Goal: Learn about a topic

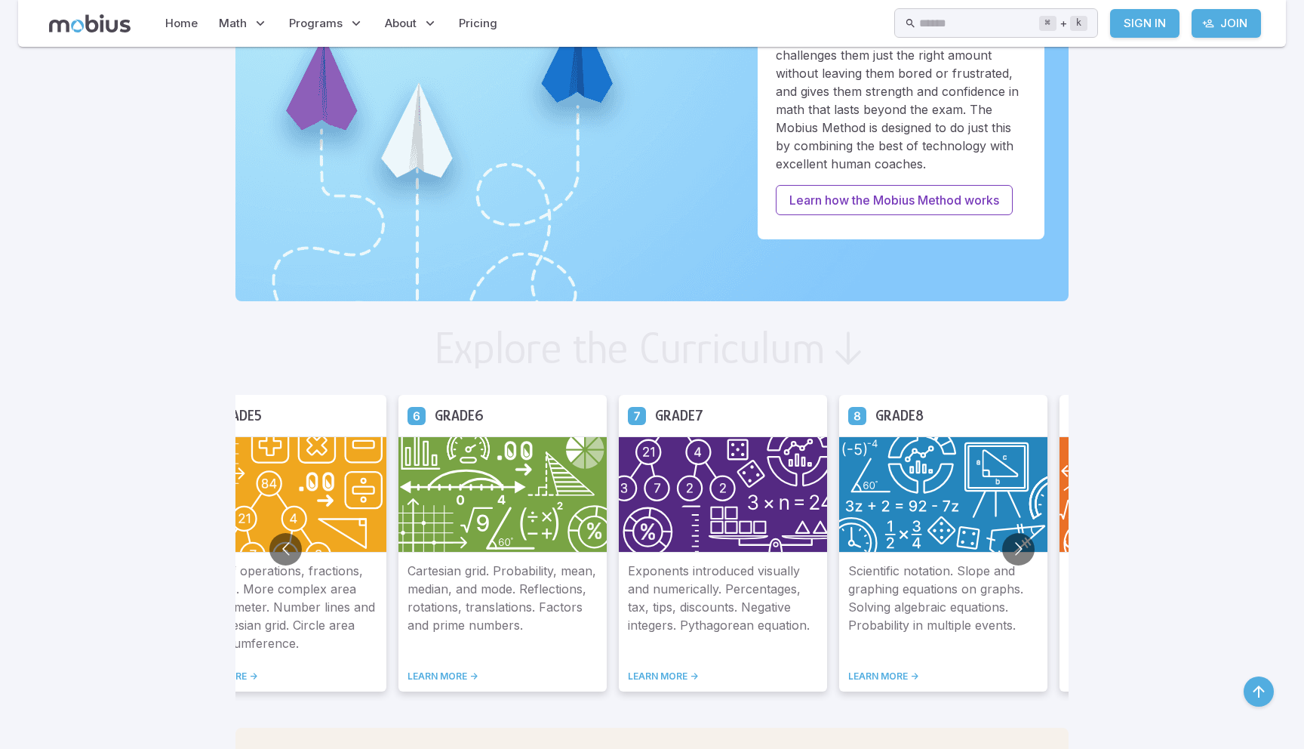
scroll to position [570, 0]
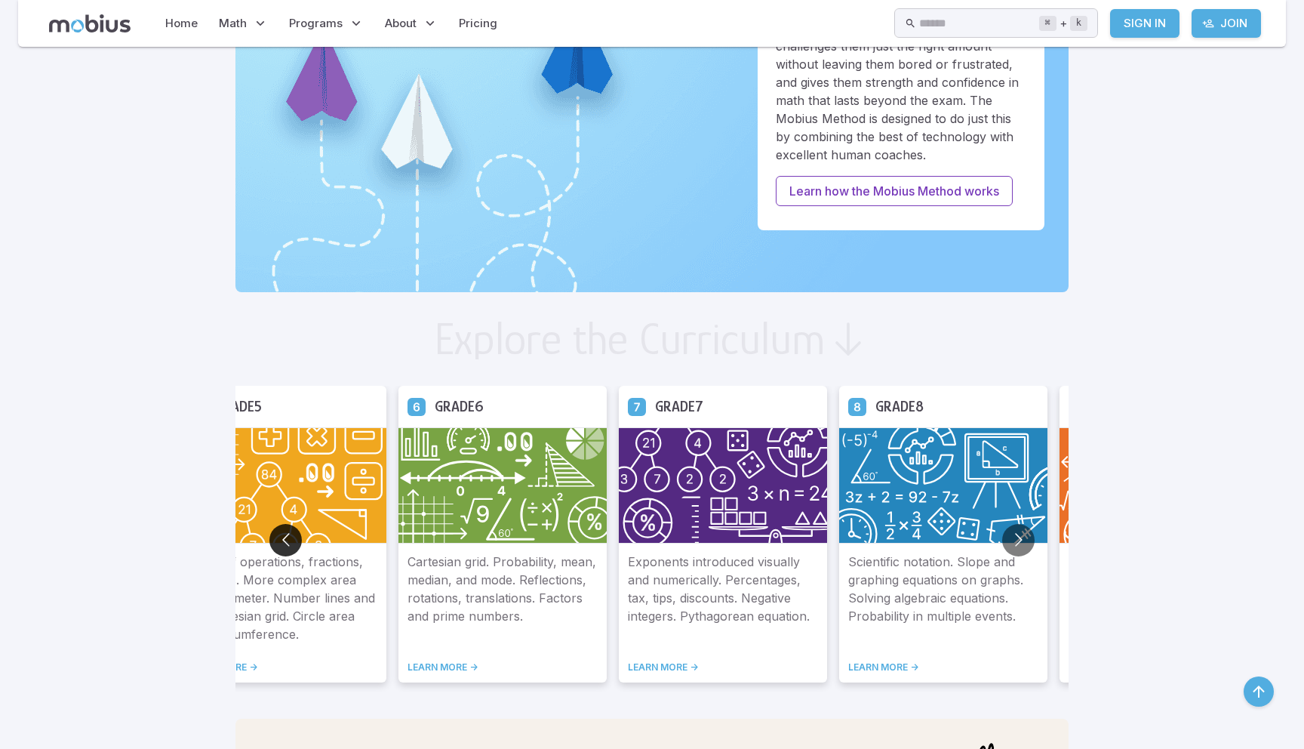
click at [290, 537] on button "Go to previous slide" at bounding box center [285, 540] width 32 height 32
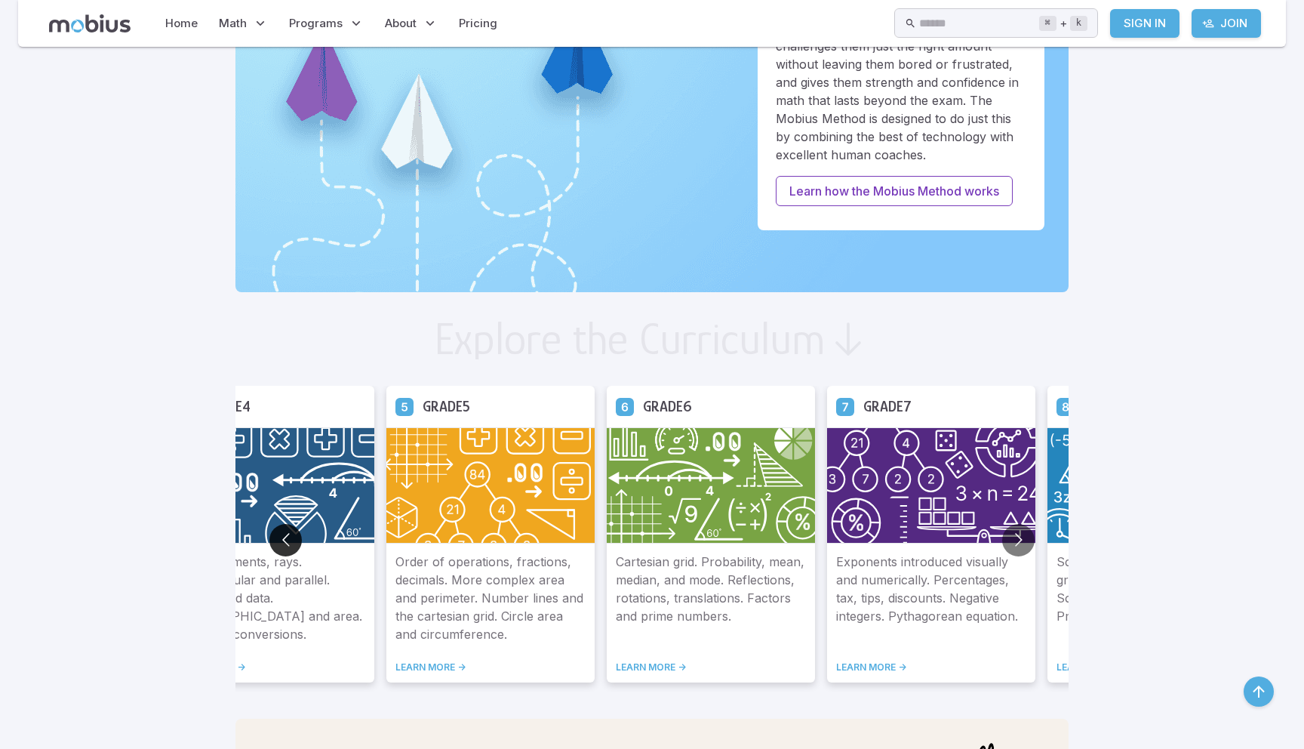
click at [290, 537] on button "Go to previous slide" at bounding box center [285, 540] width 32 height 32
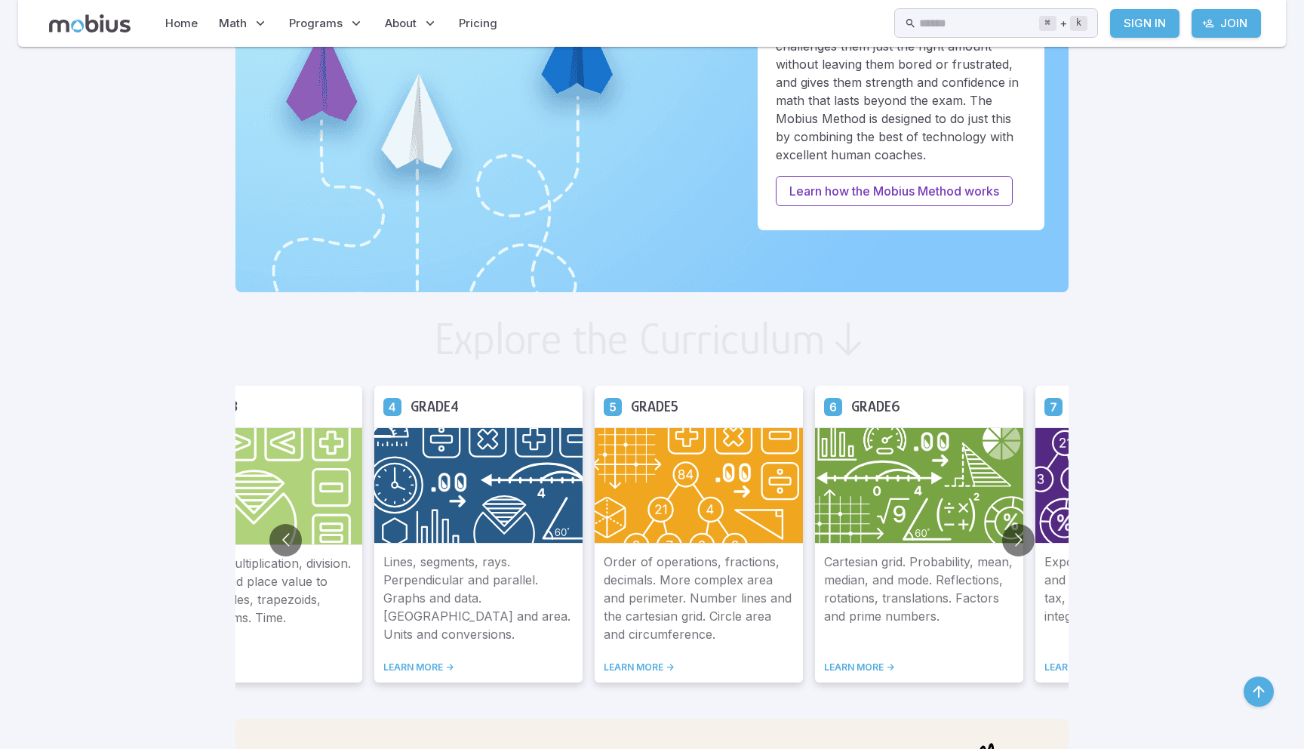
click at [417, 663] on link "LEARN MORE ->" at bounding box center [478, 667] width 190 height 12
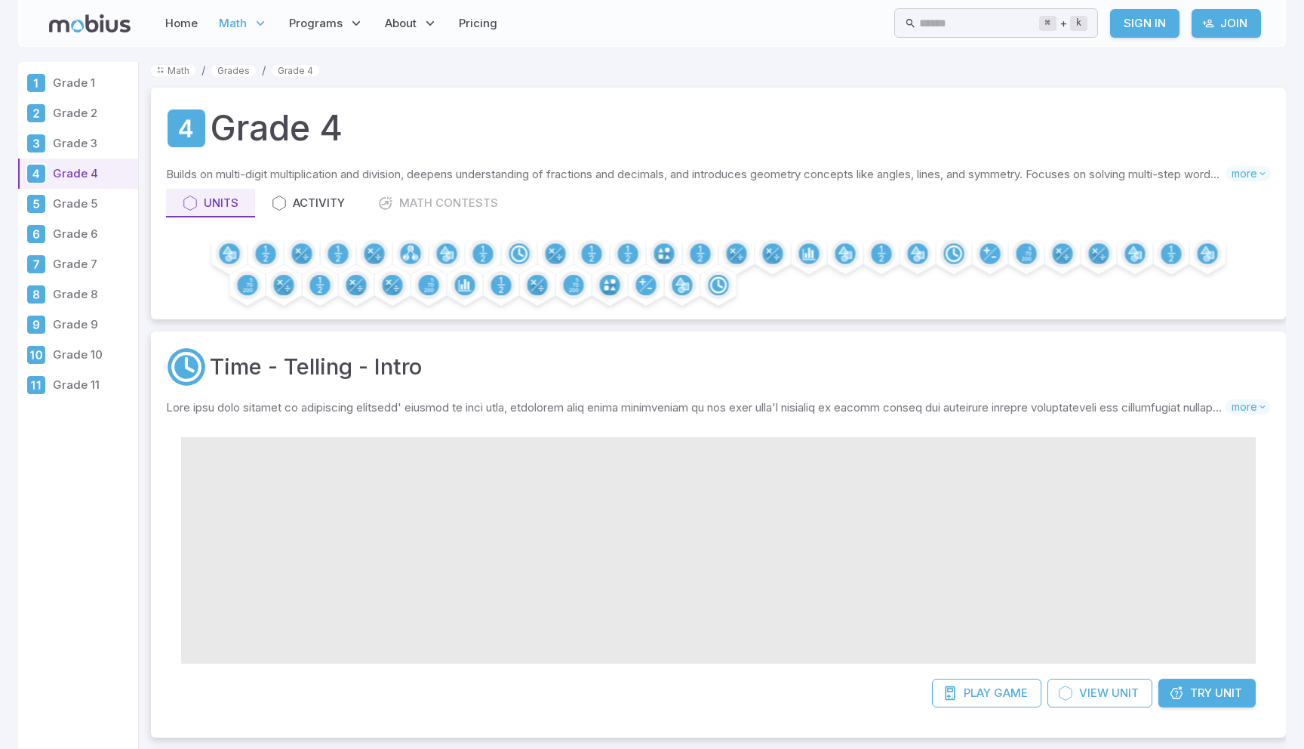
click at [309, 411] on p "Skills you will learn include:" at bounding box center [696, 407] width 1060 height 17
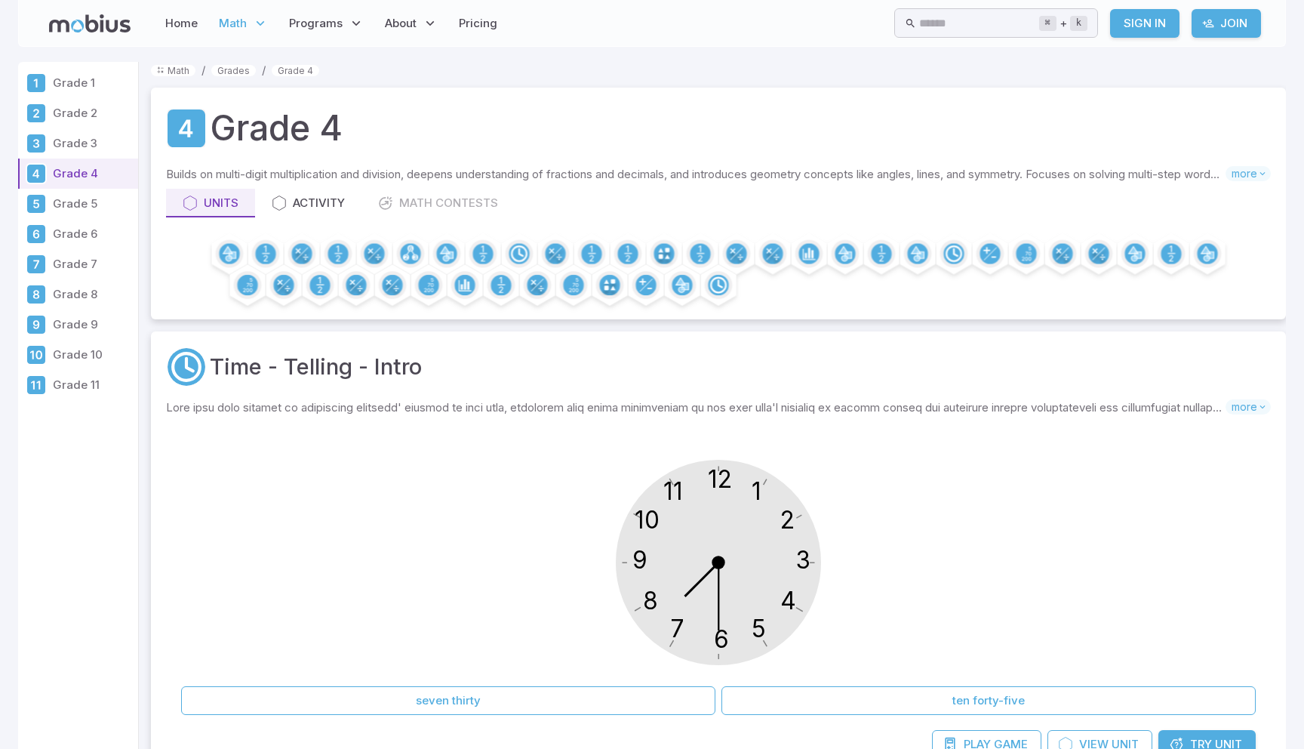
click at [309, 411] on p "Skills you will learn include:" at bounding box center [696, 407] width 1060 height 17
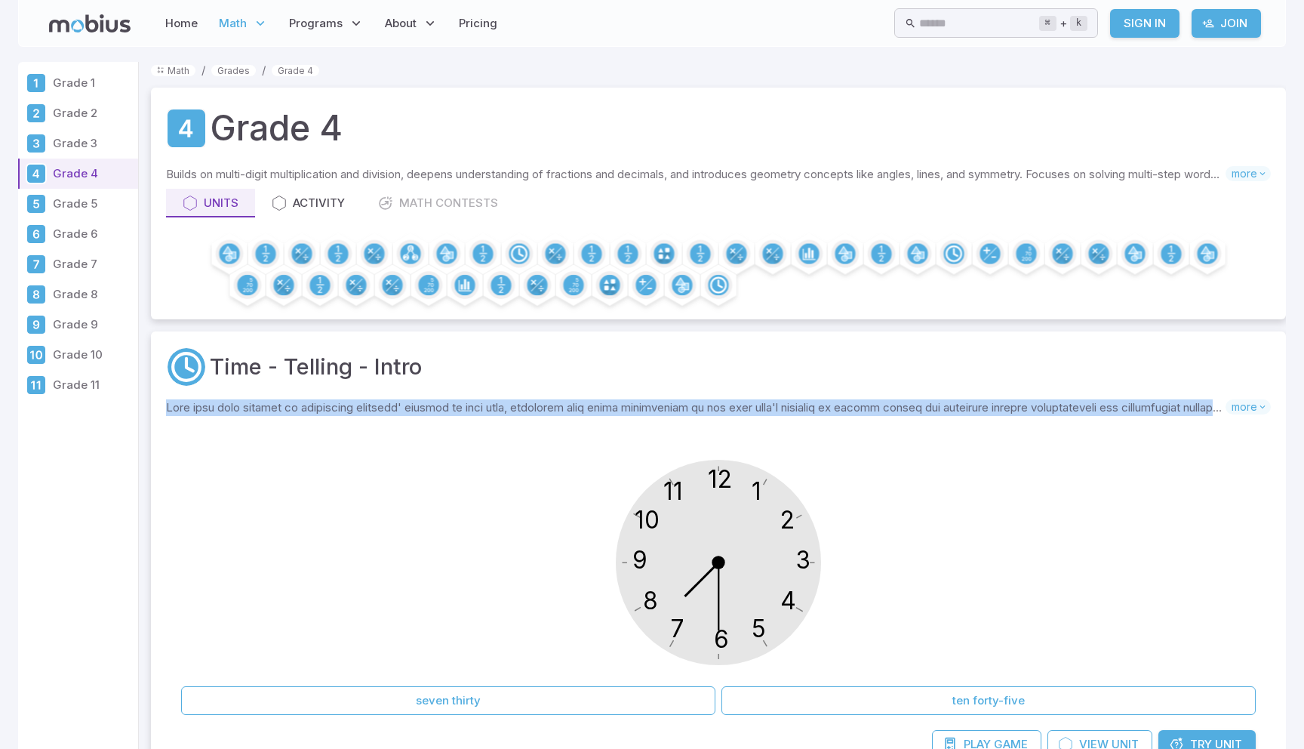
click at [574, 405] on p "Skills you will learn include:" at bounding box center [696, 407] width 1060 height 17
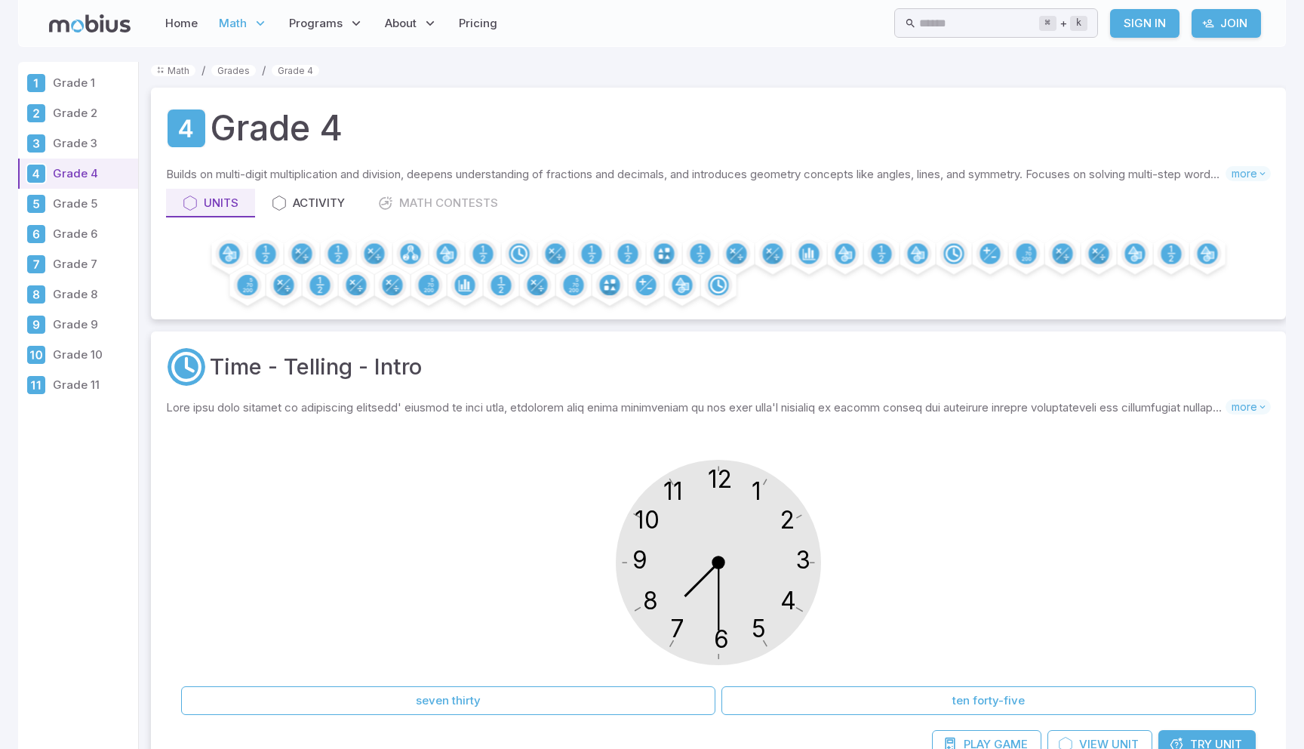
click at [395, 177] on p "Builds on multi-digit multiplication and division, deepens understanding of fra…" at bounding box center [696, 174] width 1060 height 17
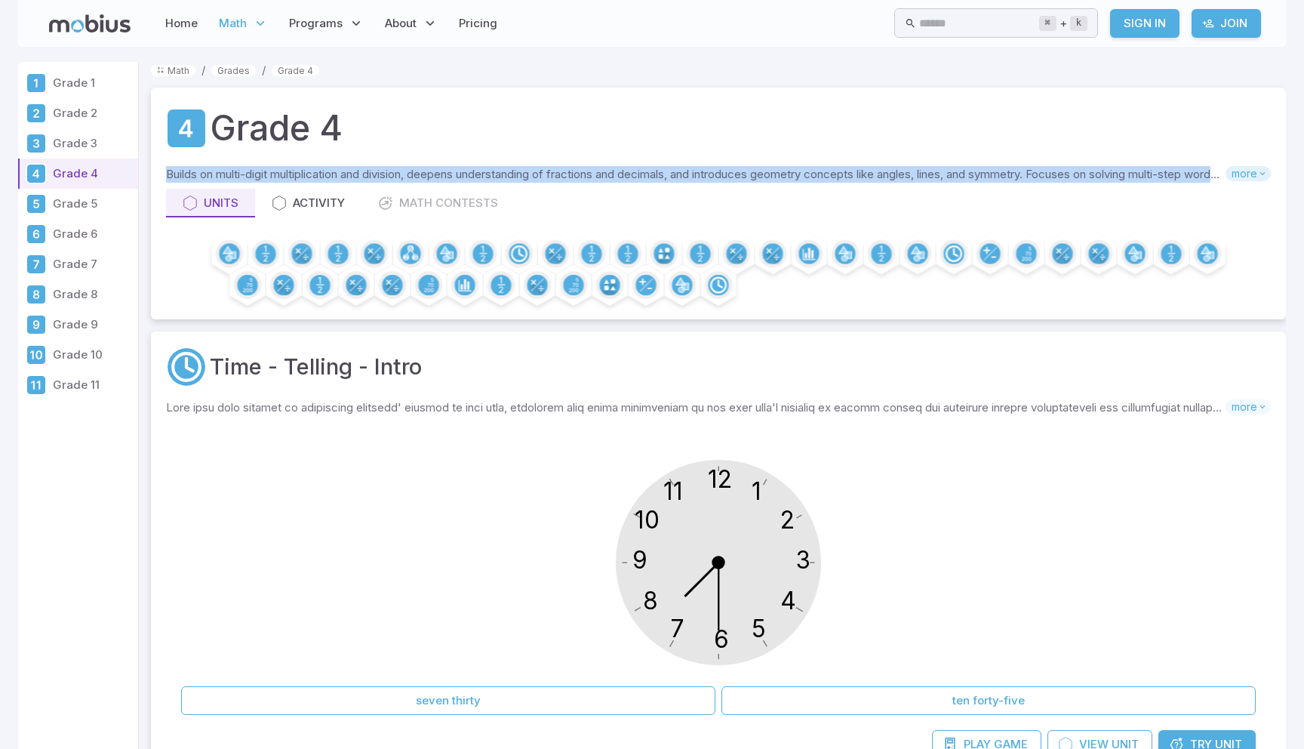
click at [1257, 174] on icon at bounding box center [1262, 173] width 11 height 11
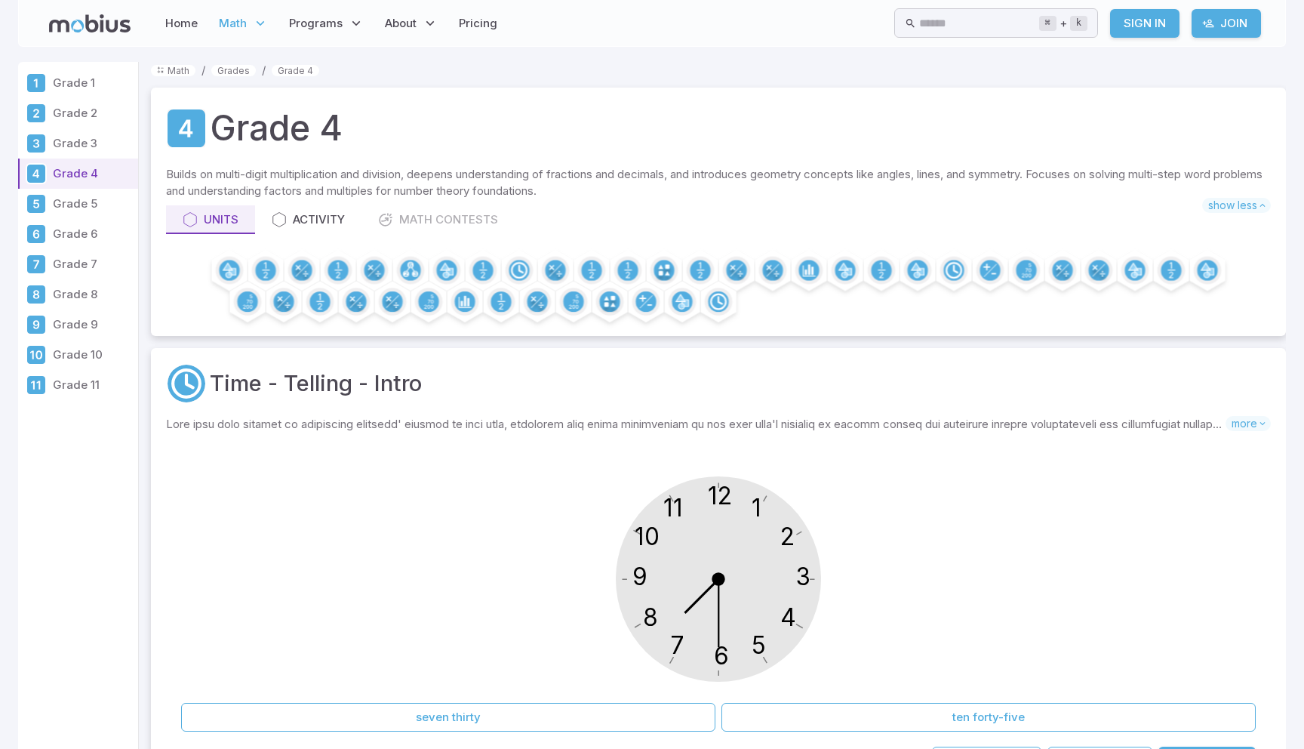
click at [491, 17] on link "Pricing" at bounding box center [478, 23] width 48 height 35
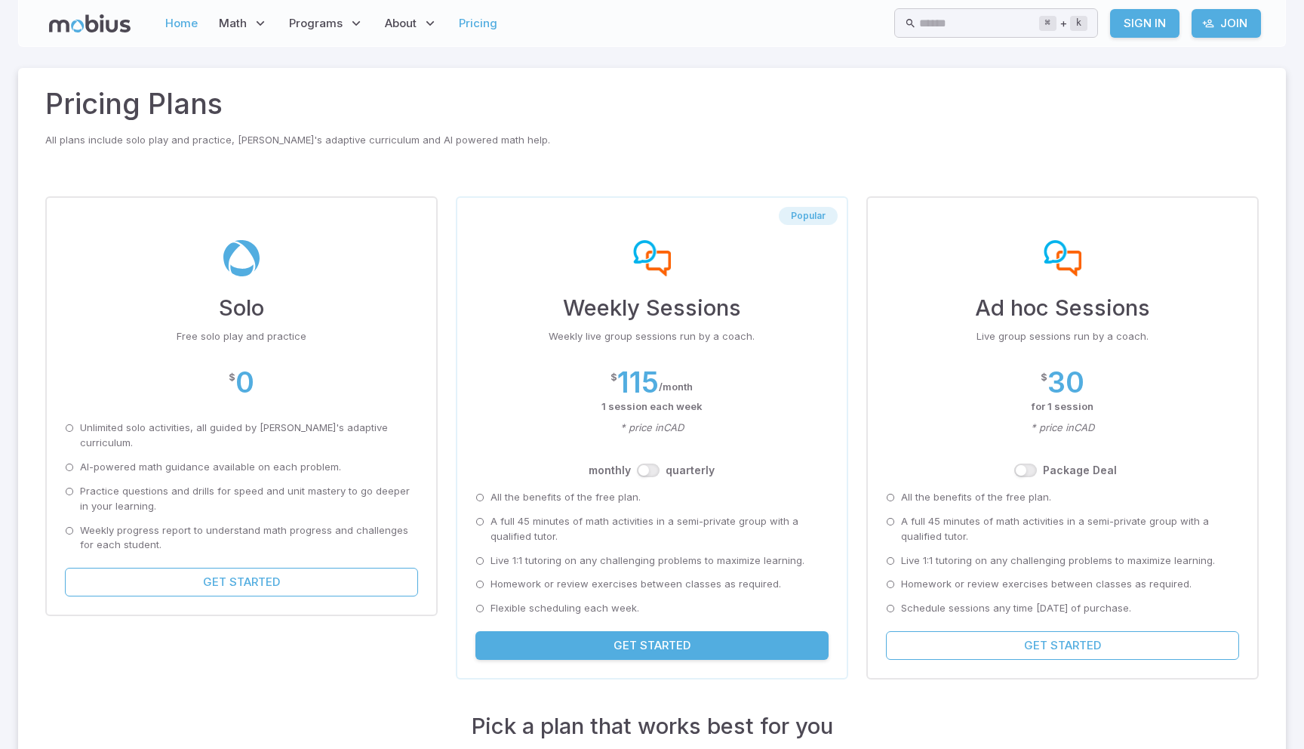
click at [174, 29] on link "Home" at bounding box center [182, 23] width 42 height 35
click at [632, 165] on div "Pricing Plans All plans include solo play and practice, [PERSON_NAME]'s adaptiv…" at bounding box center [652, 381] width 1268 height 626
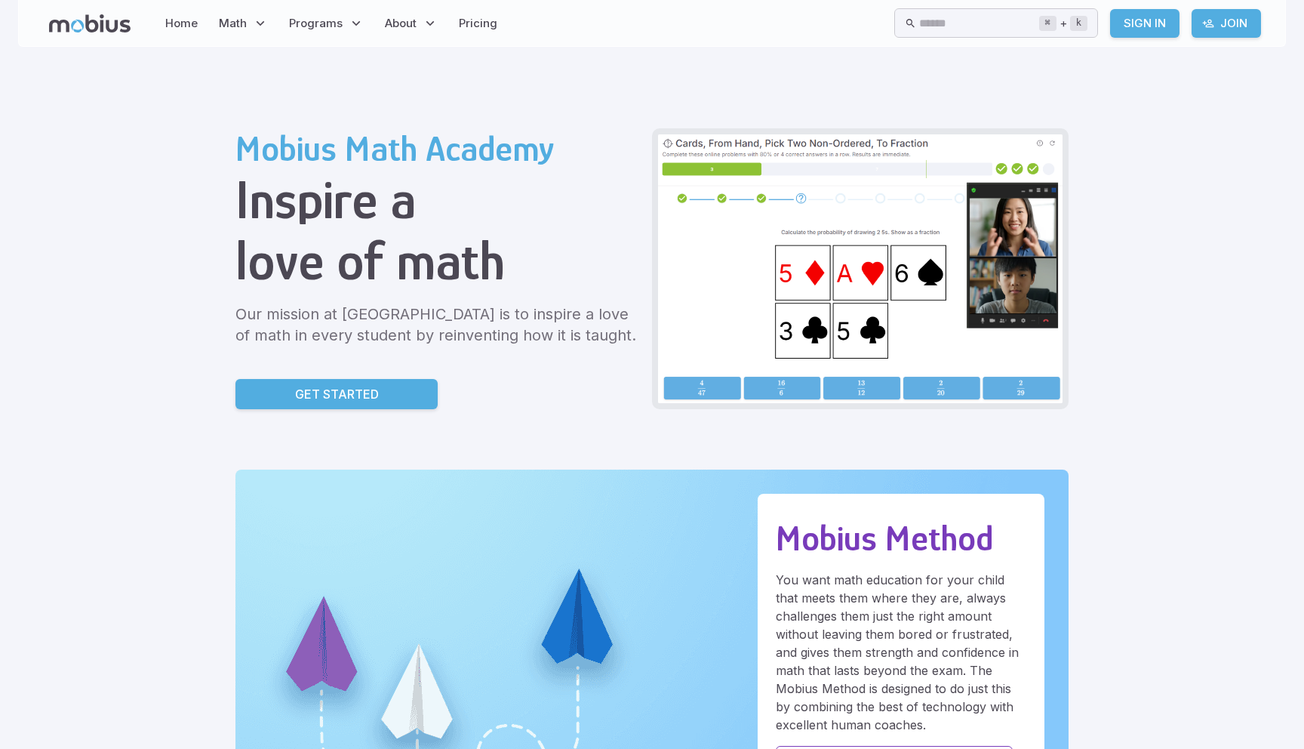
click at [273, 227] on h1 "Inspire a" at bounding box center [437, 199] width 405 height 61
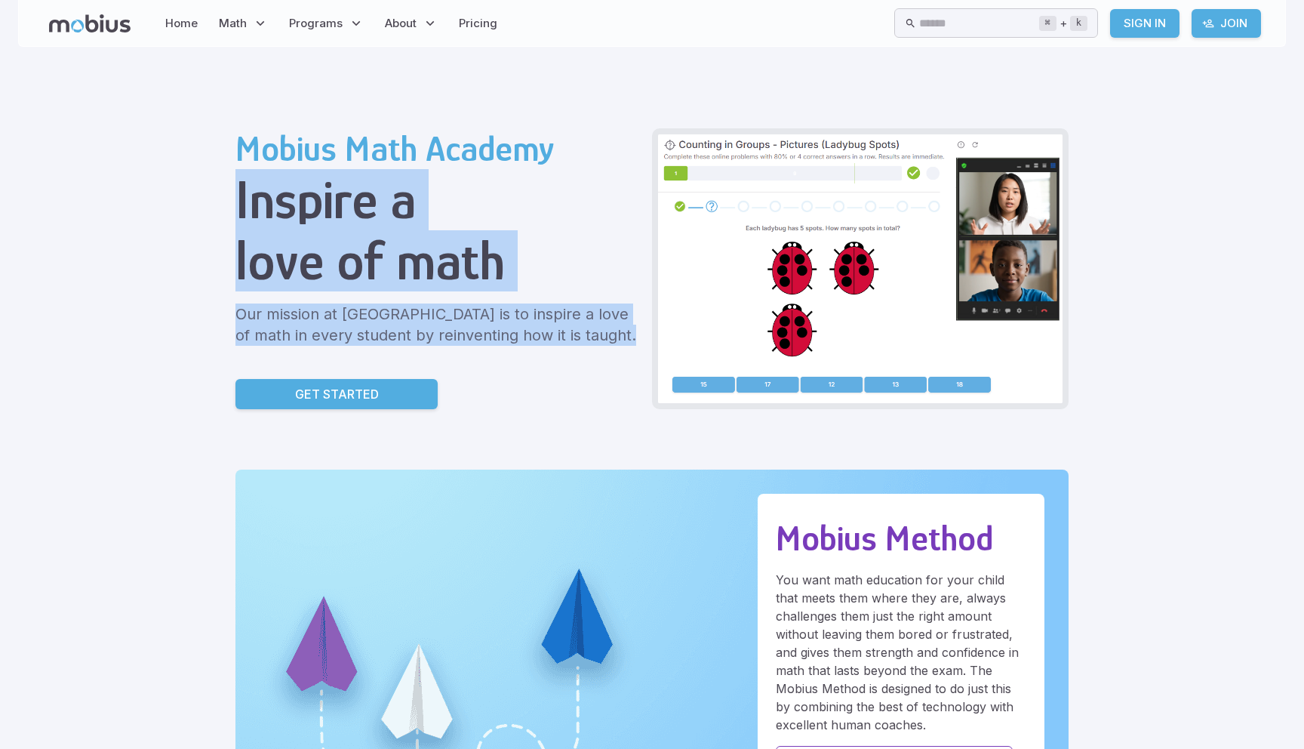
drag, startPoint x: 234, startPoint y: 209, endPoint x: 493, endPoint y: 349, distance: 294.1
click at [485, 313] on p "Our mission at Mobius Math Academy is to inspire a love of math in every studen…" at bounding box center [437, 324] width 405 height 42
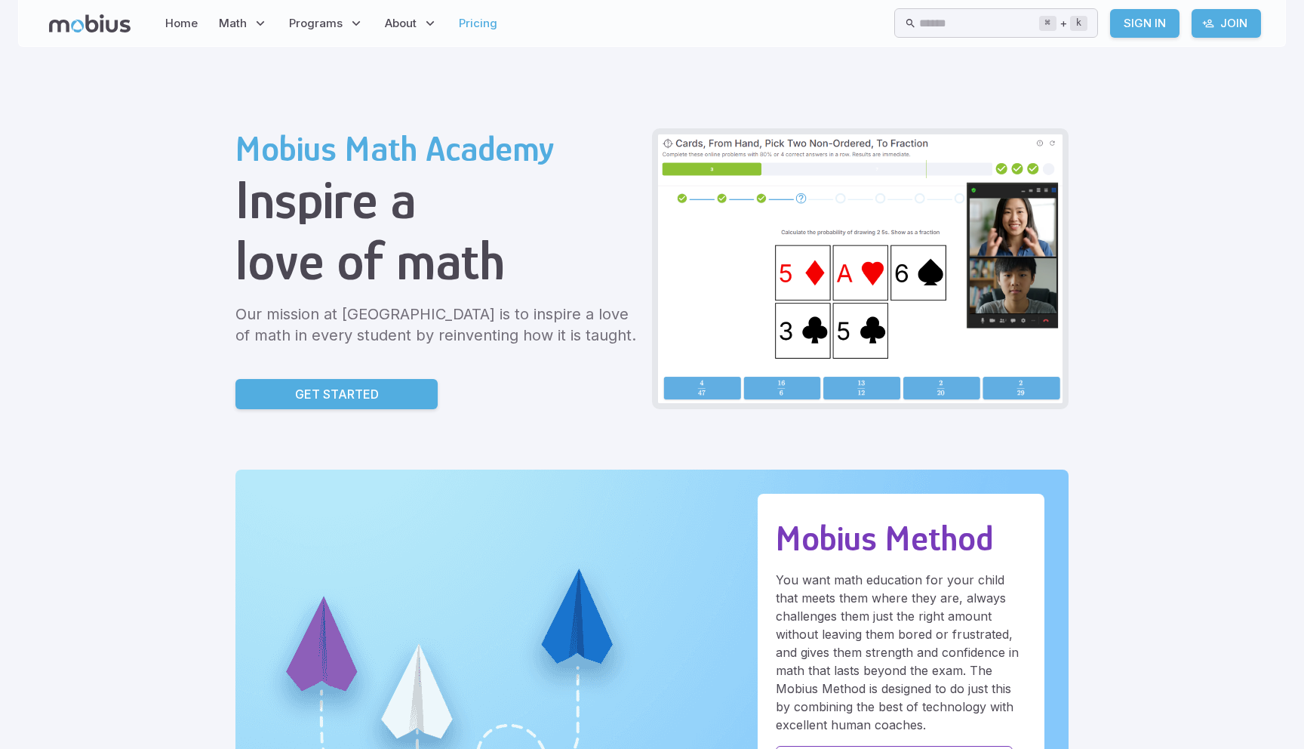
click at [464, 20] on link "Pricing" at bounding box center [478, 23] width 48 height 35
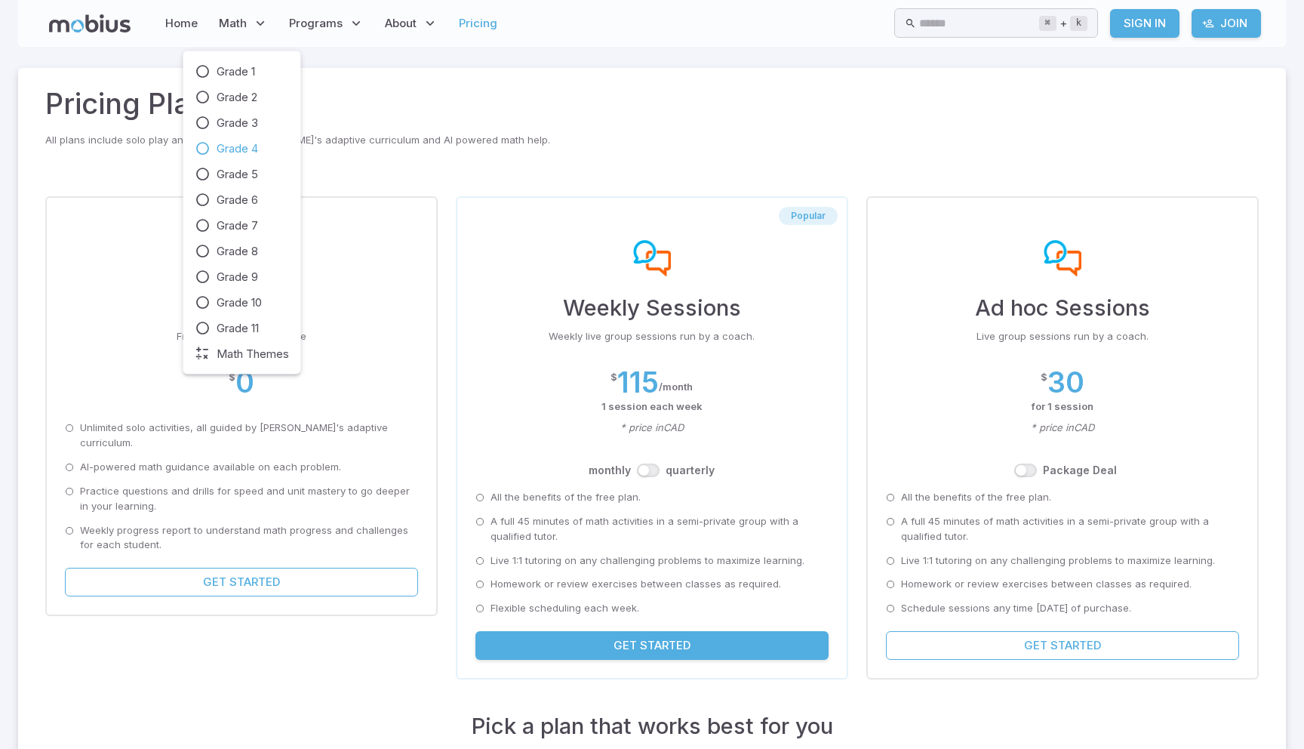
click at [240, 144] on span "Grade 4" at bounding box center [238, 148] width 42 height 17
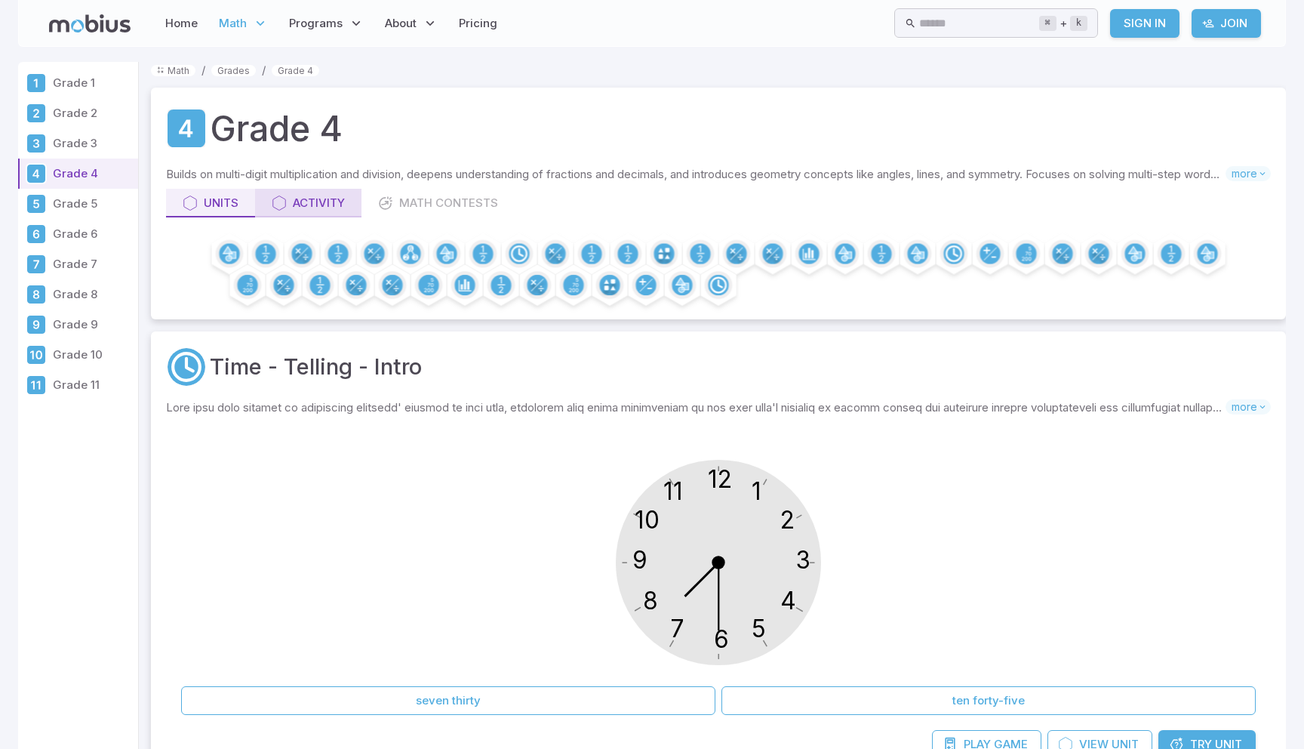
click at [313, 205] on div "Activity" at bounding box center [308, 203] width 73 height 17
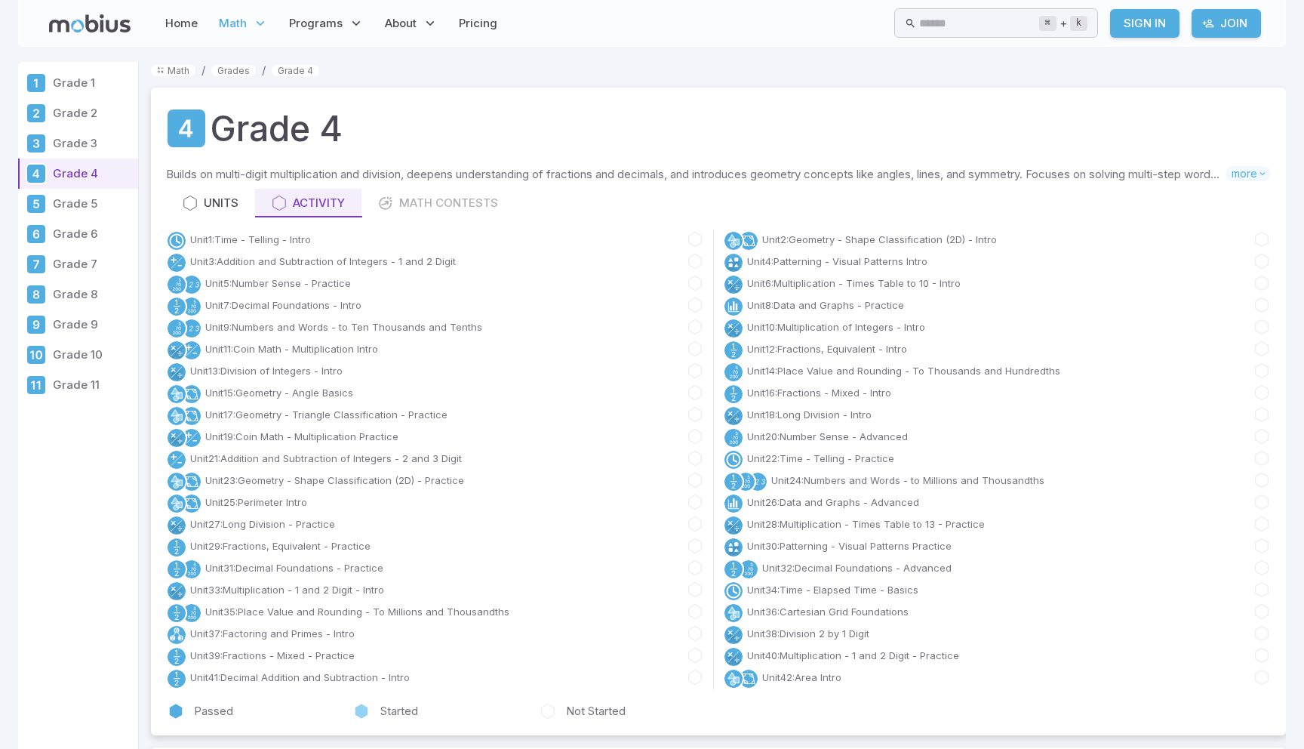
click at [451, 198] on div "Units Activity Math Contests" at bounding box center [718, 203] width 1105 height 29
click at [211, 205] on div "Units" at bounding box center [211, 203] width 56 height 17
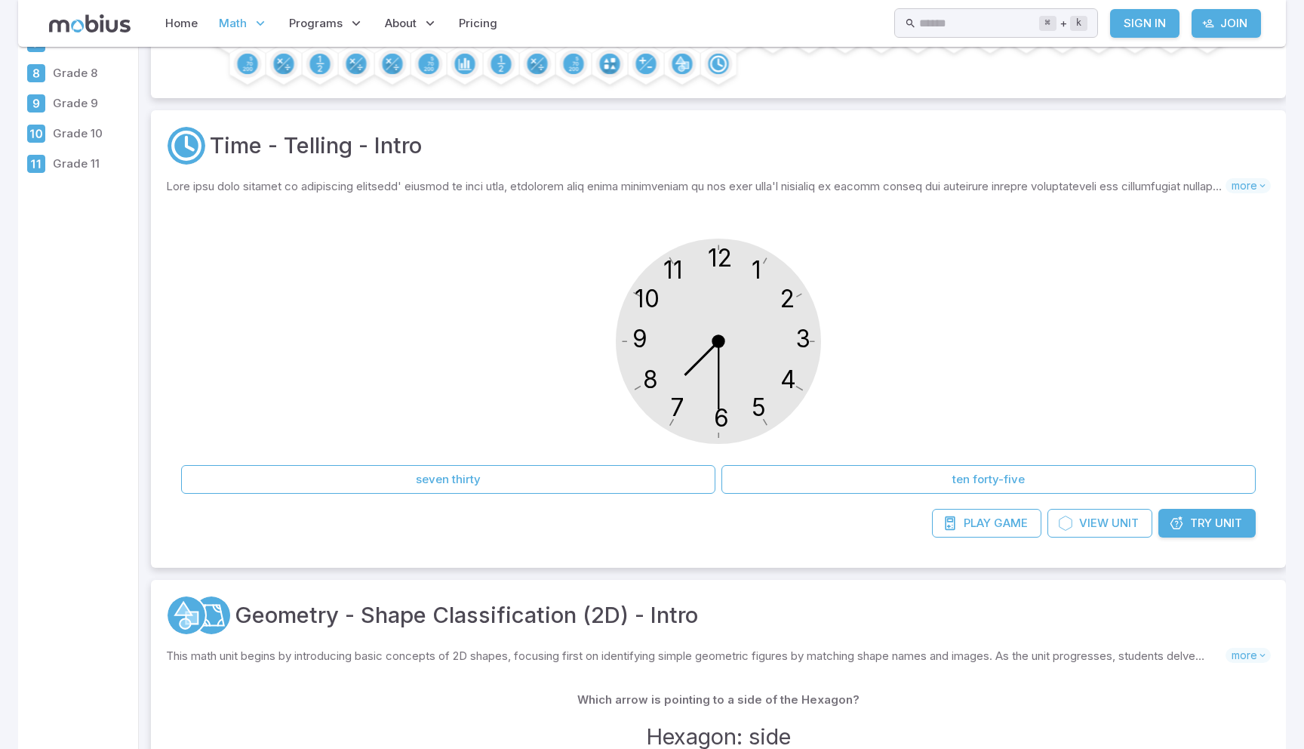
scroll to position [294, 0]
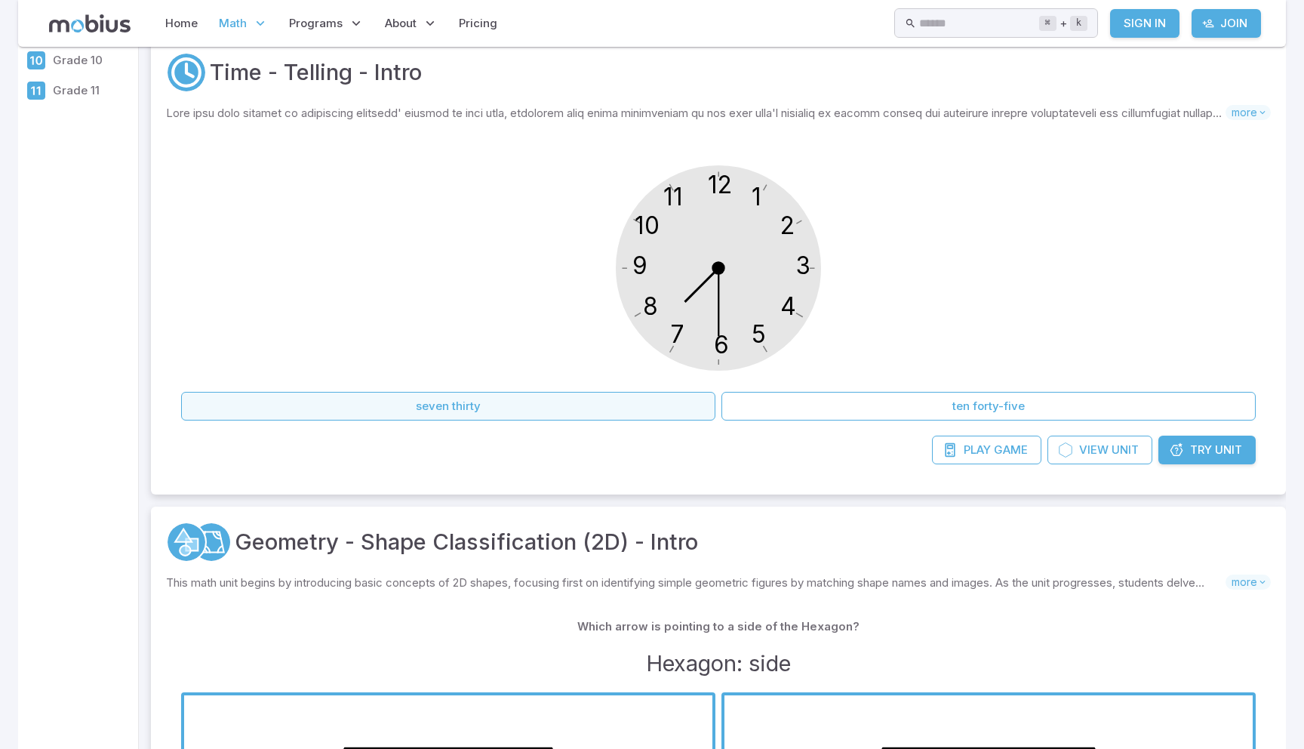
click at [623, 413] on button "seven thirty" at bounding box center [448, 406] width 534 height 29
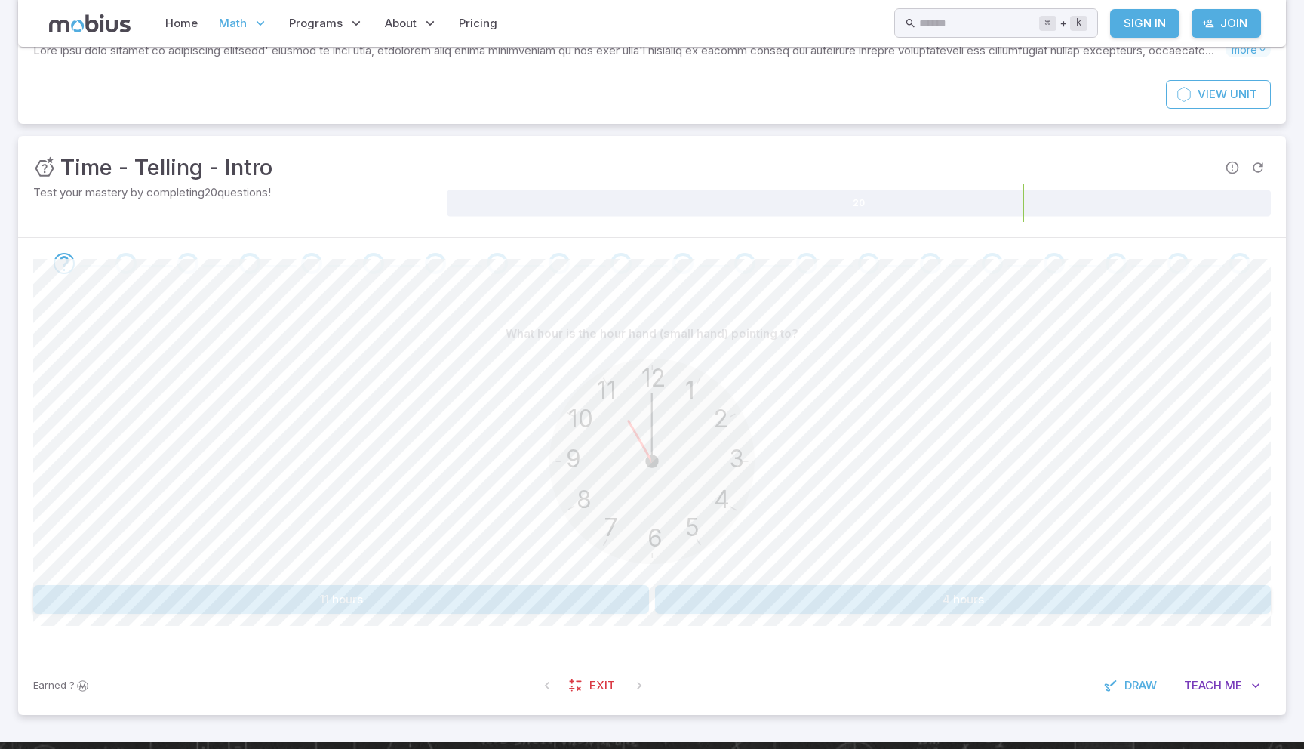
scroll to position [218, 0]
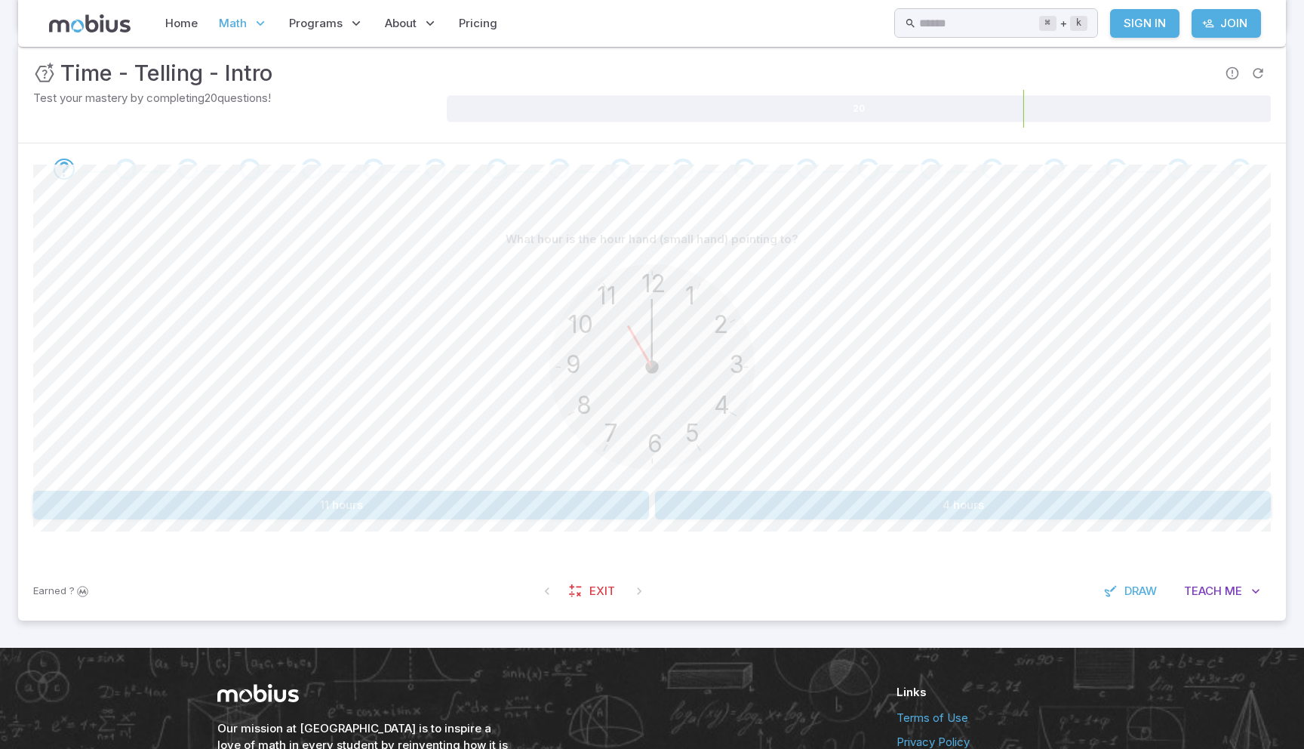
click at [374, 506] on button "11 hours" at bounding box center [341, 505] width 616 height 29
click at [375, 499] on button "2 hours" at bounding box center [341, 505] width 616 height 29
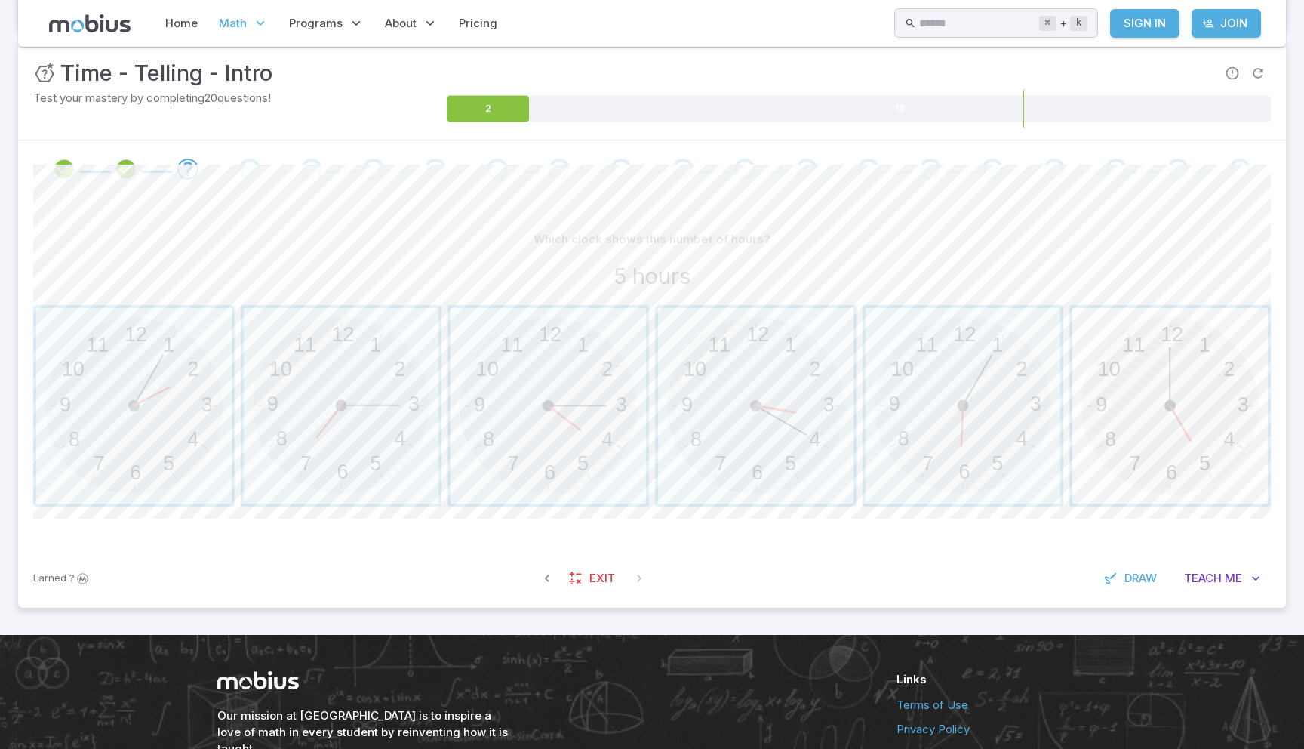
click at [1205, 374] on span "button" at bounding box center [1169, 405] width 195 height 195
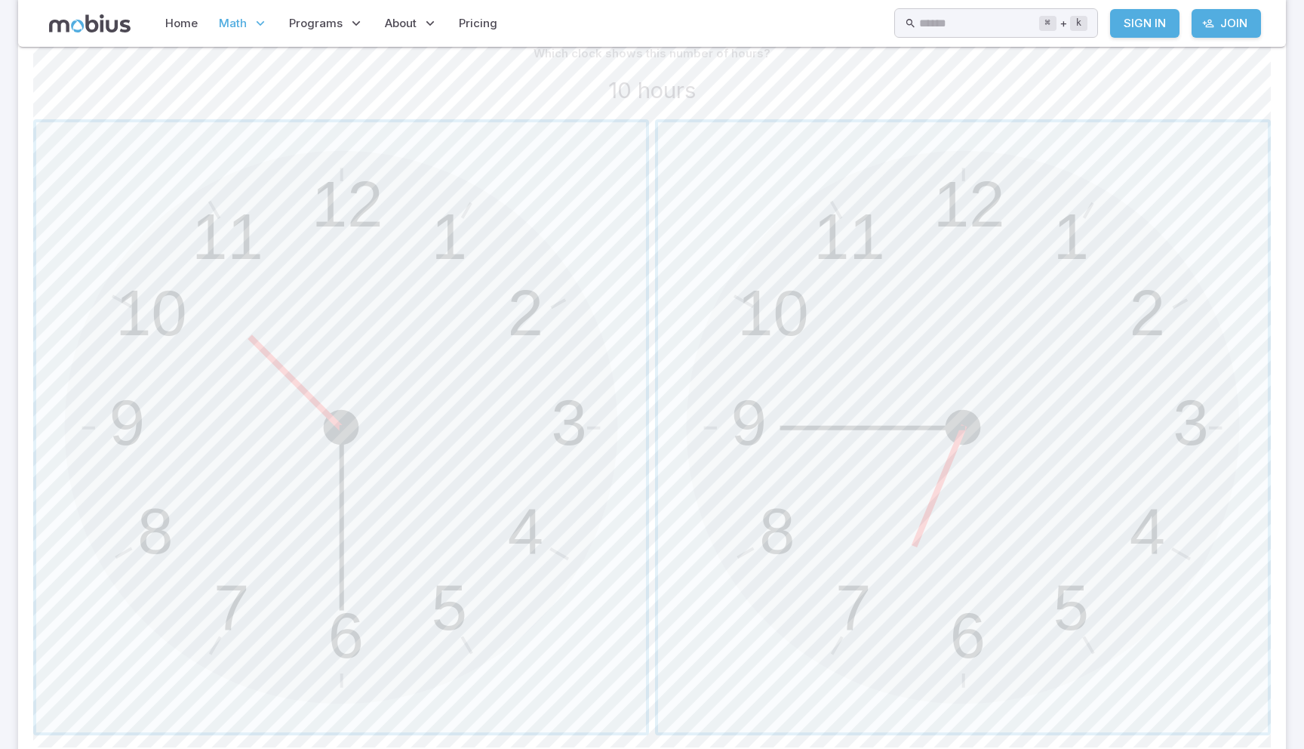
scroll to position [457, 0]
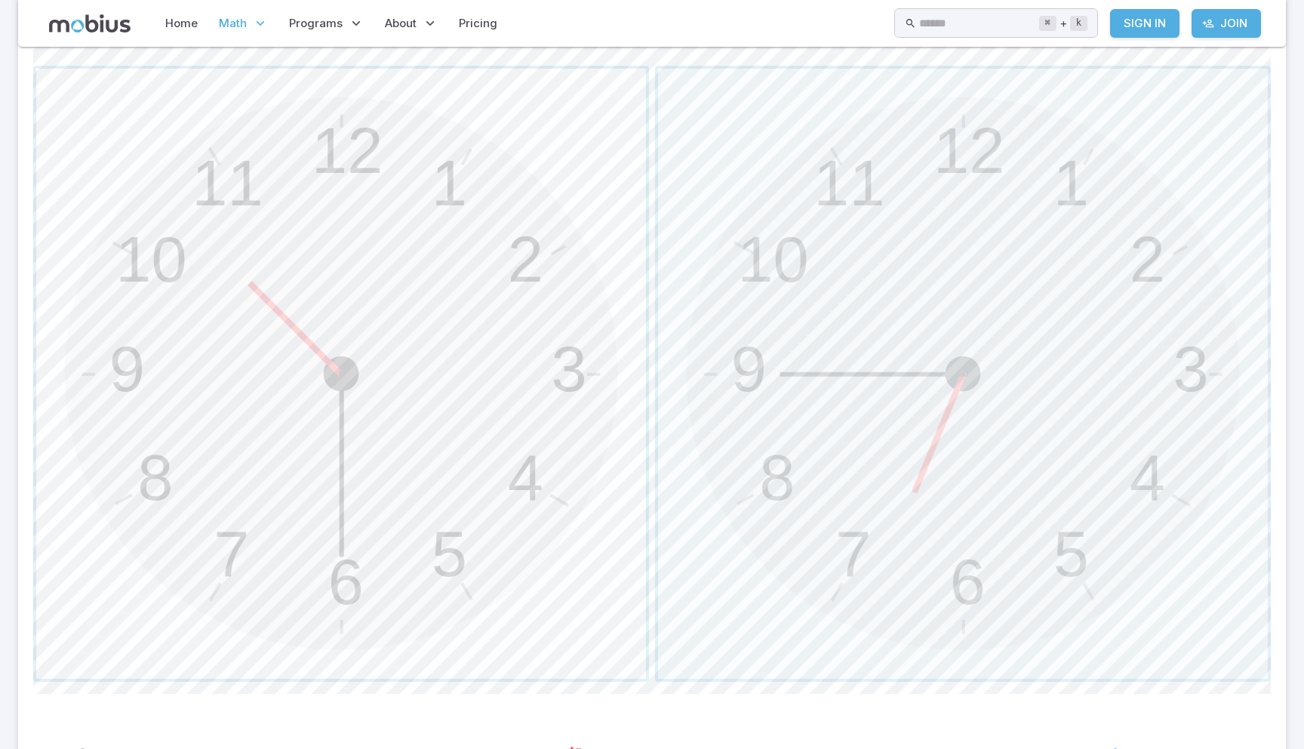
click at [389, 282] on span "button" at bounding box center [341, 374] width 610 height 610
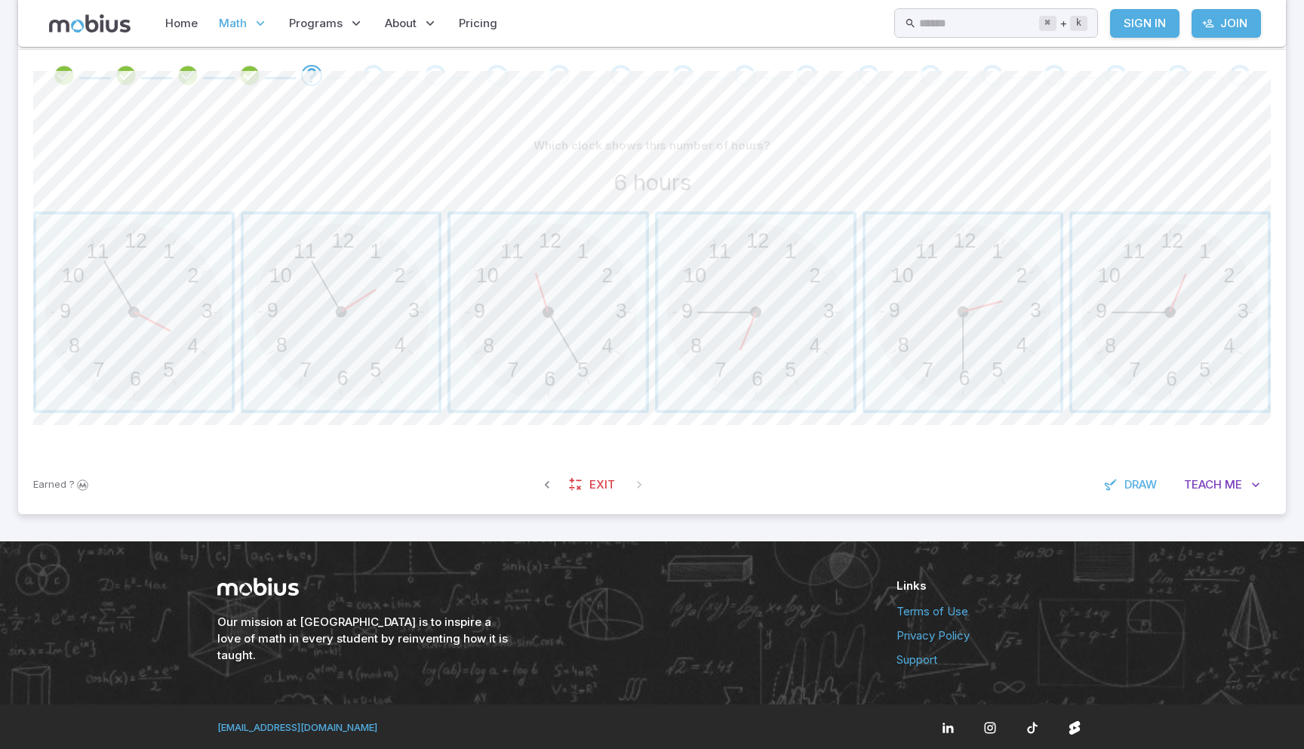
scroll to position [314, 0]
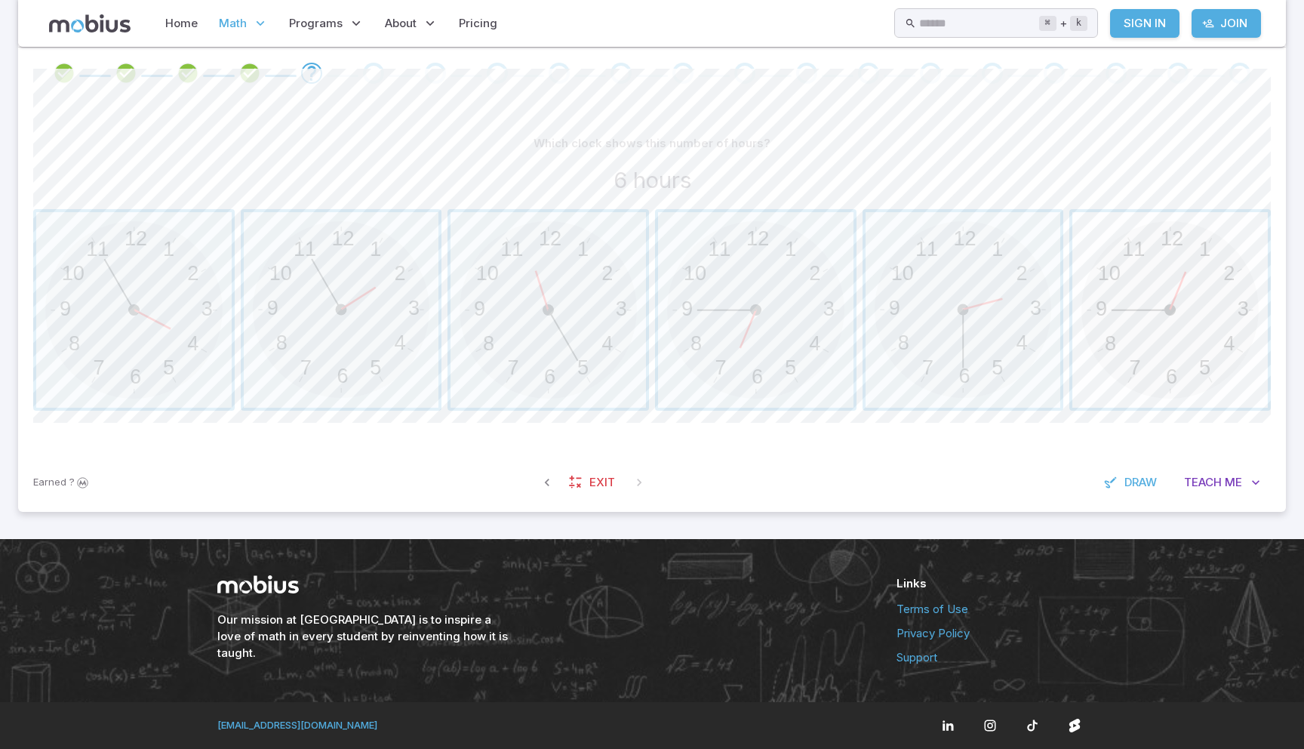
click at [1138, 349] on span "button" at bounding box center [1169, 309] width 195 height 195
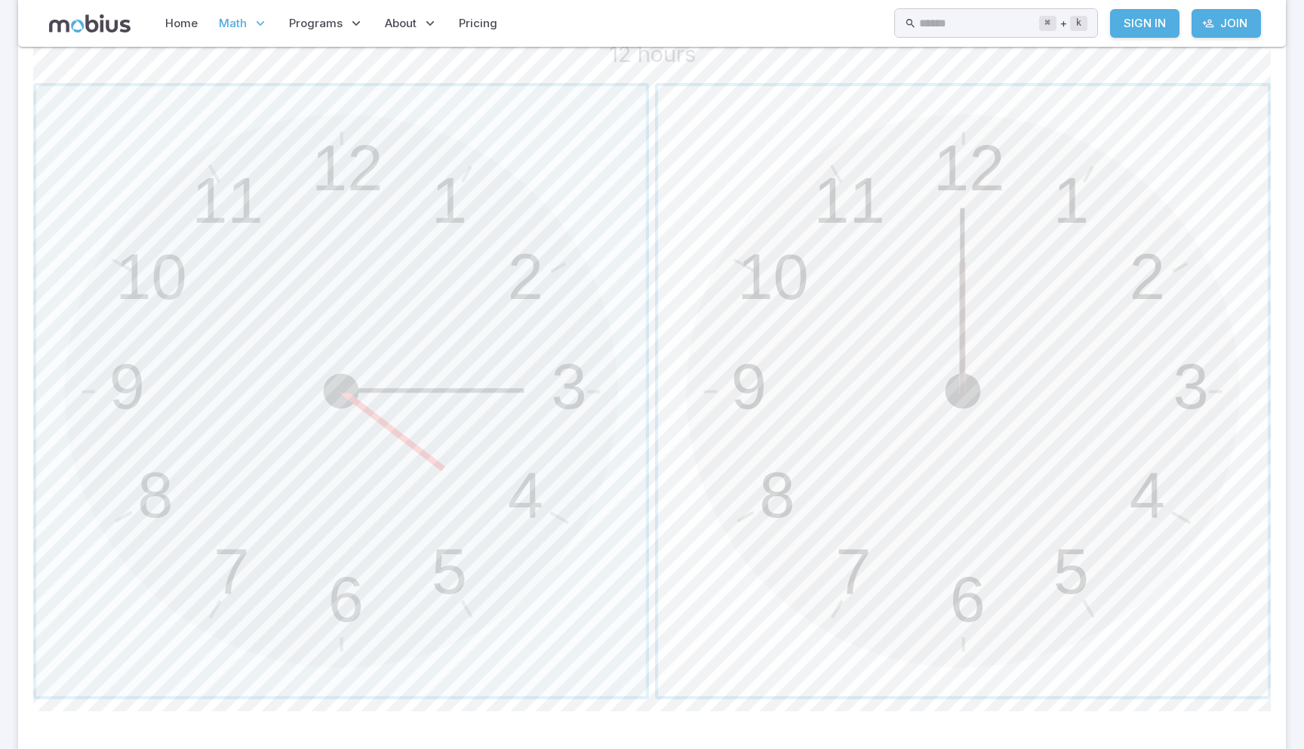
scroll to position [445, 0]
click at [994, 456] on span "button" at bounding box center [963, 387] width 610 height 610
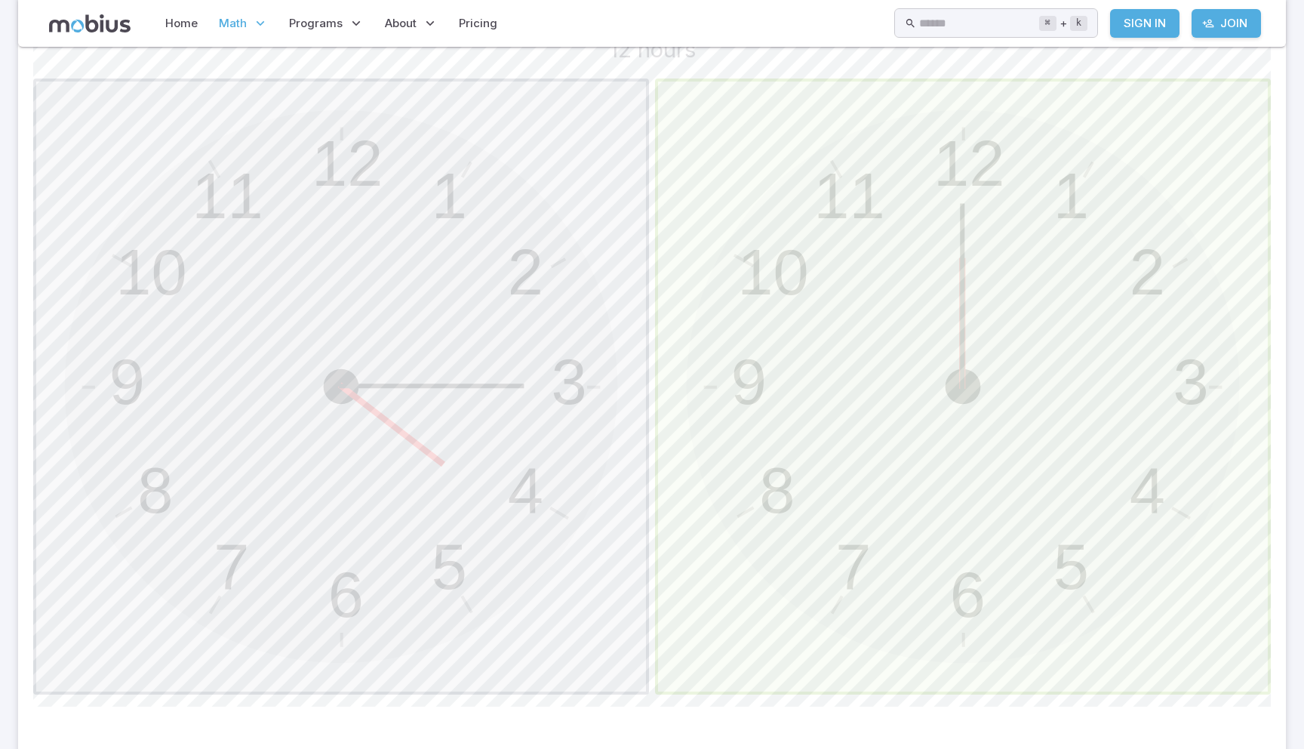
scroll to position [314, 0]
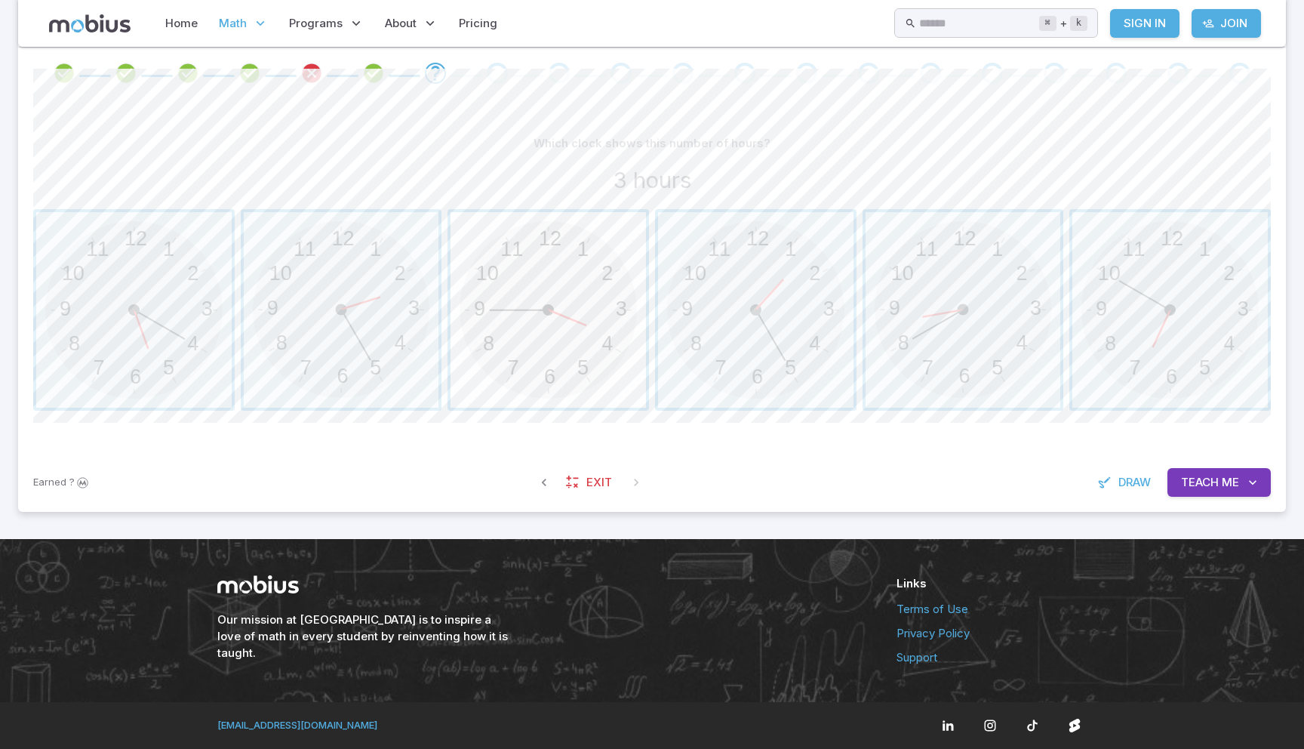
click at [595, 349] on span "button" at bounding box center [548, 309] width 195 height 195
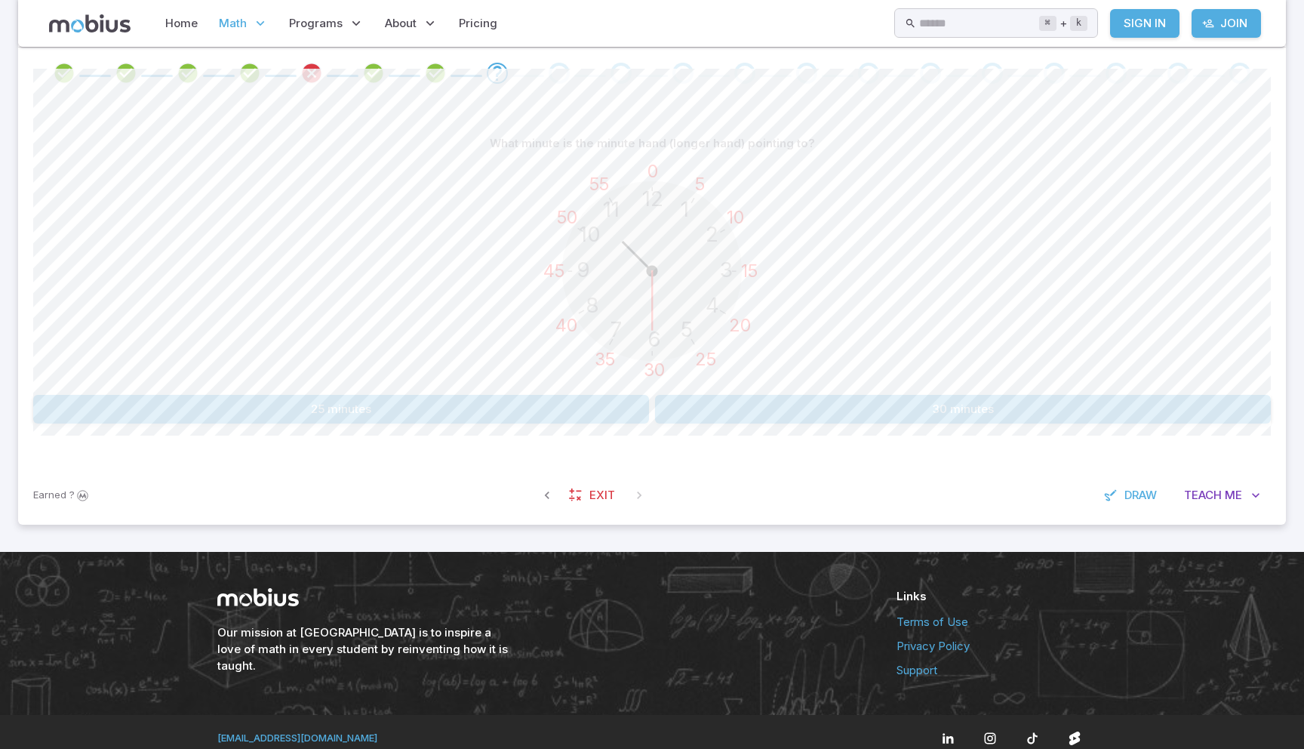
click at [764, 411] on button "30 minutes" at bounding box center [963, 409] width 616 height 29
